Goal: Understand process/instructions

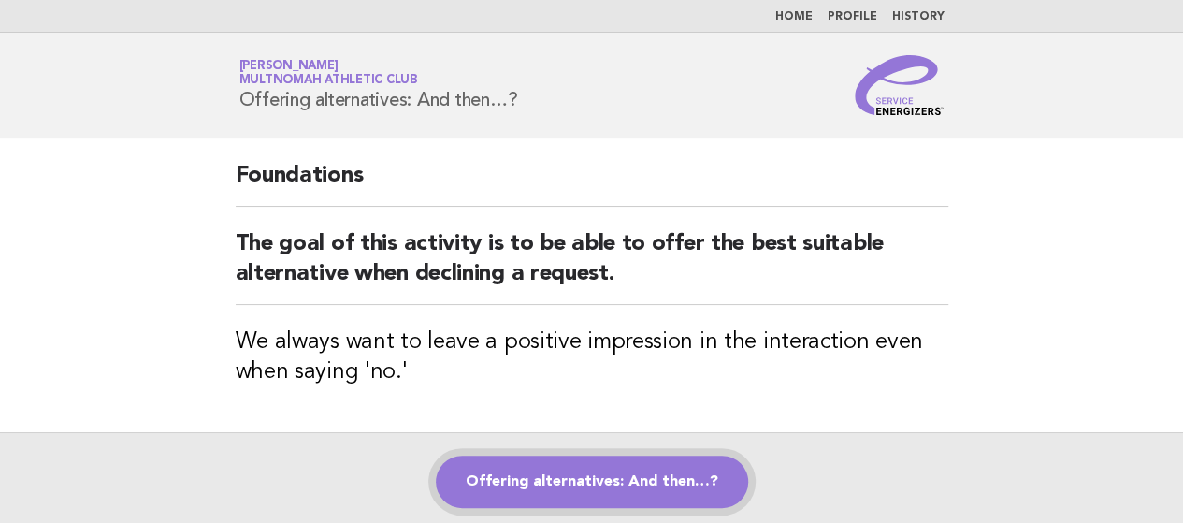
click at [548, 467] on link "Offering alternatives: And then…?" at bounding box center [592, 481] width 312 height 52
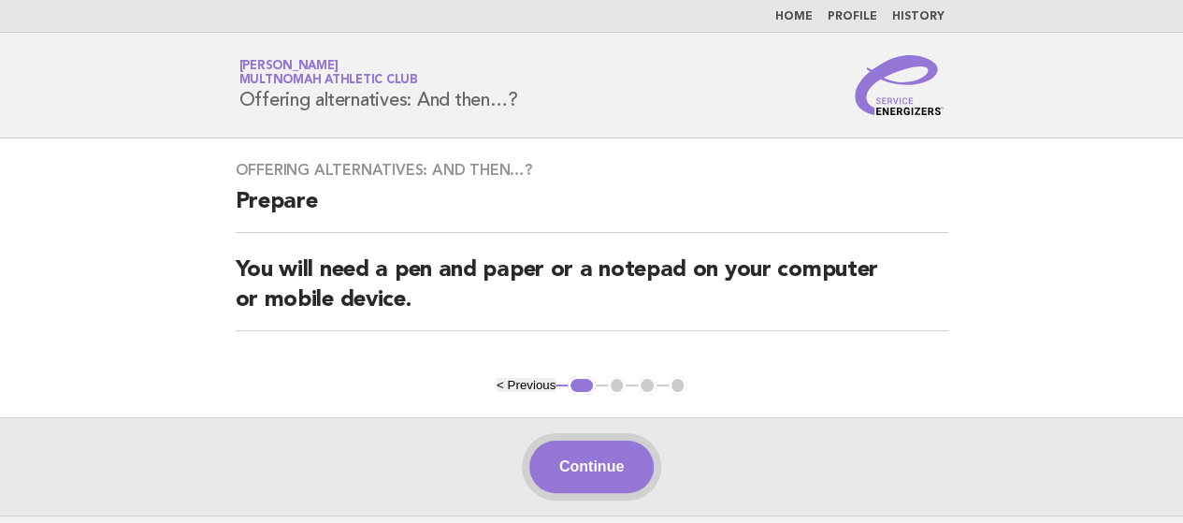
click at [608, 453] on button "Continue" at bounding box center [591, 466] width 124 height 52
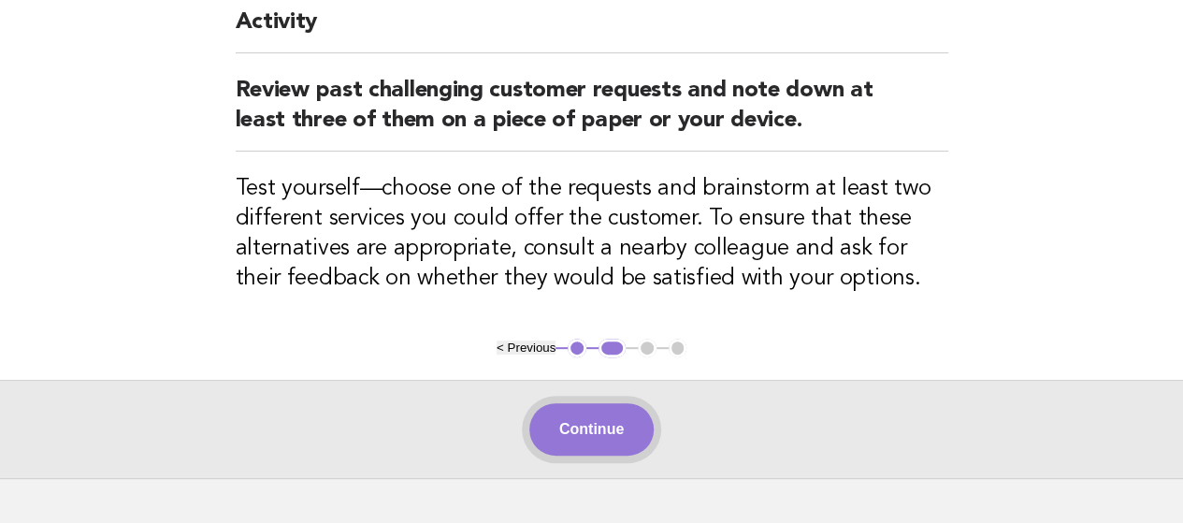
click at [582, 428] on button "Continue" at bounding box center [591, 429] width 124 height 52
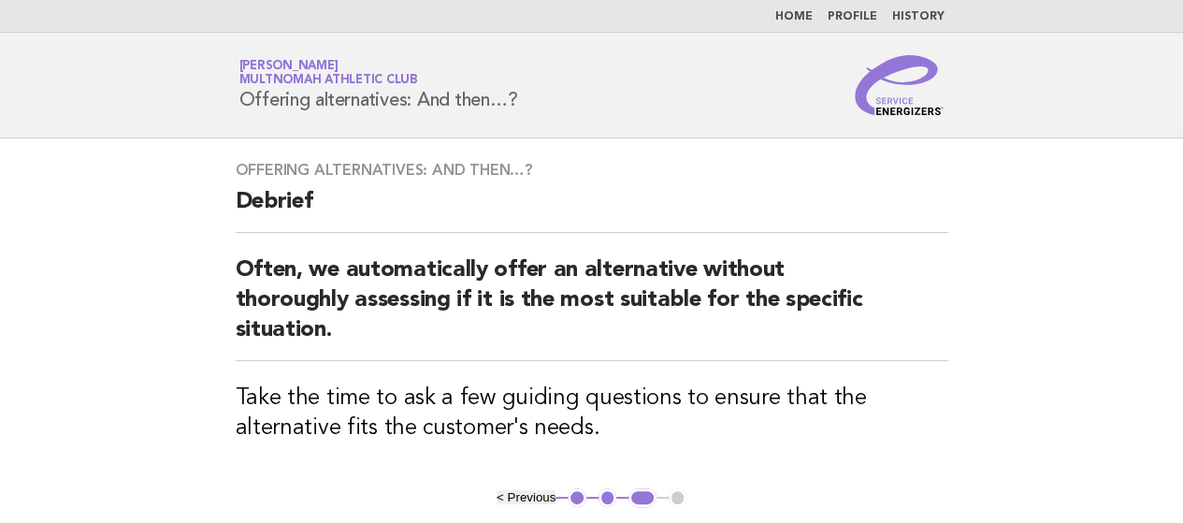
scroll to position [207, 0]
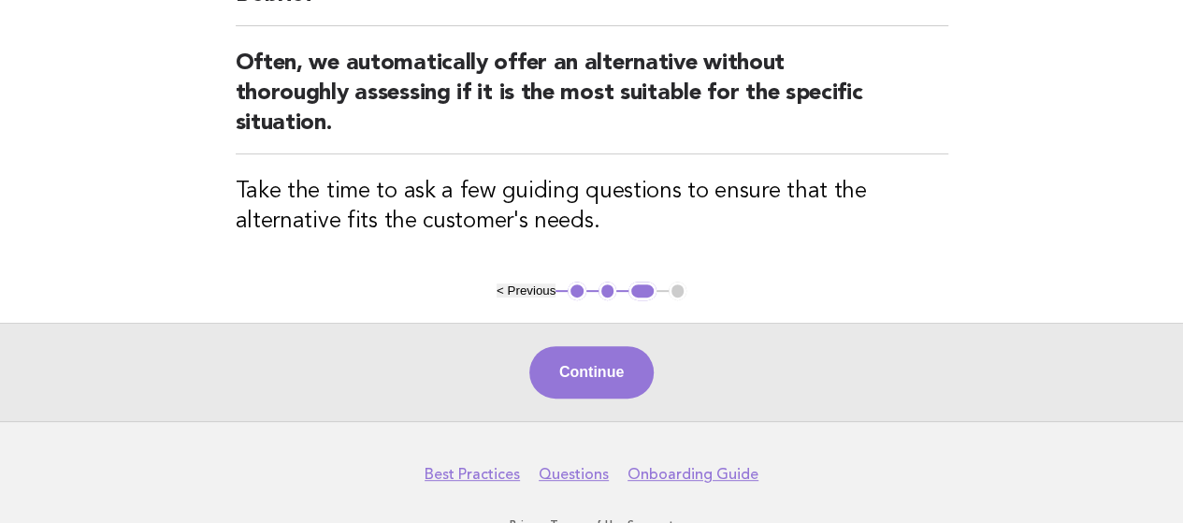
drag, startPoint x: 581, startPoint y: 313, endPoint x: 561, endPoint y: 328, distance: 24.7
click at [561, 346] on button "Continue" at bounding box center [591, 372] width 124 height 52
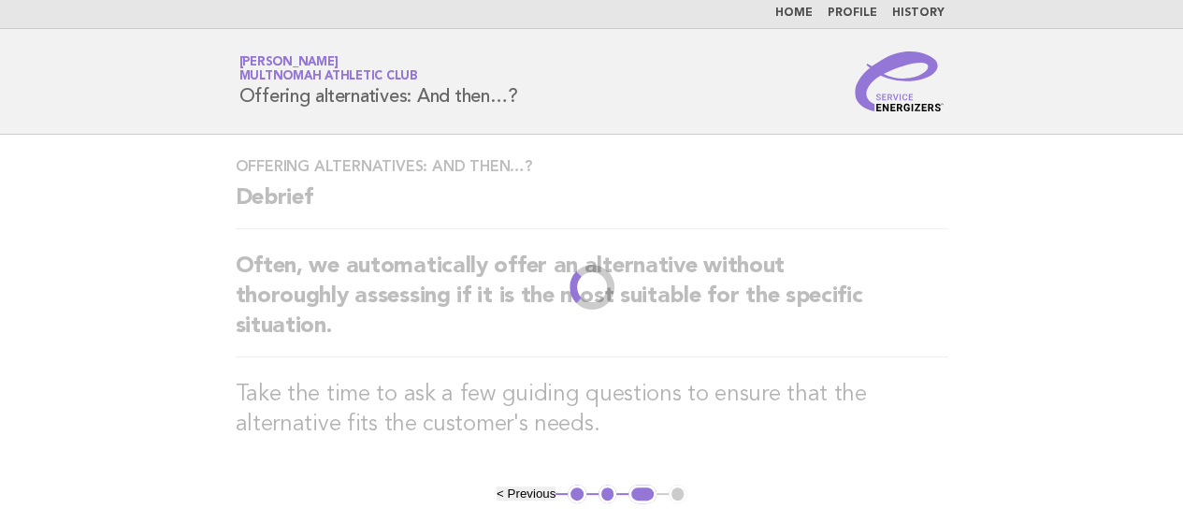
scroll to position [0, 0]
